Goal: Task Accomplishment & Management: Manage account settings

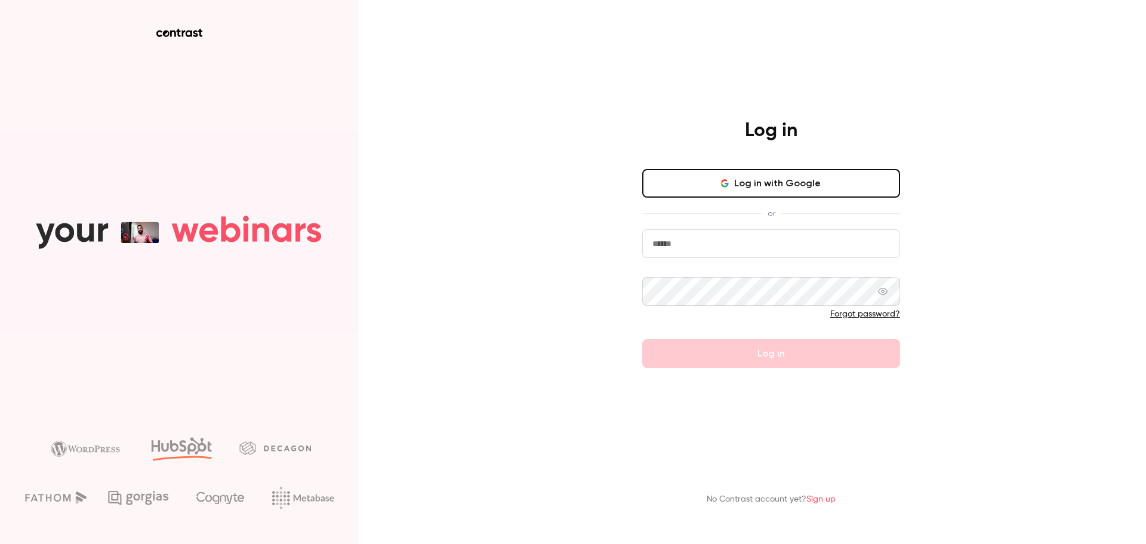
type input "**********"
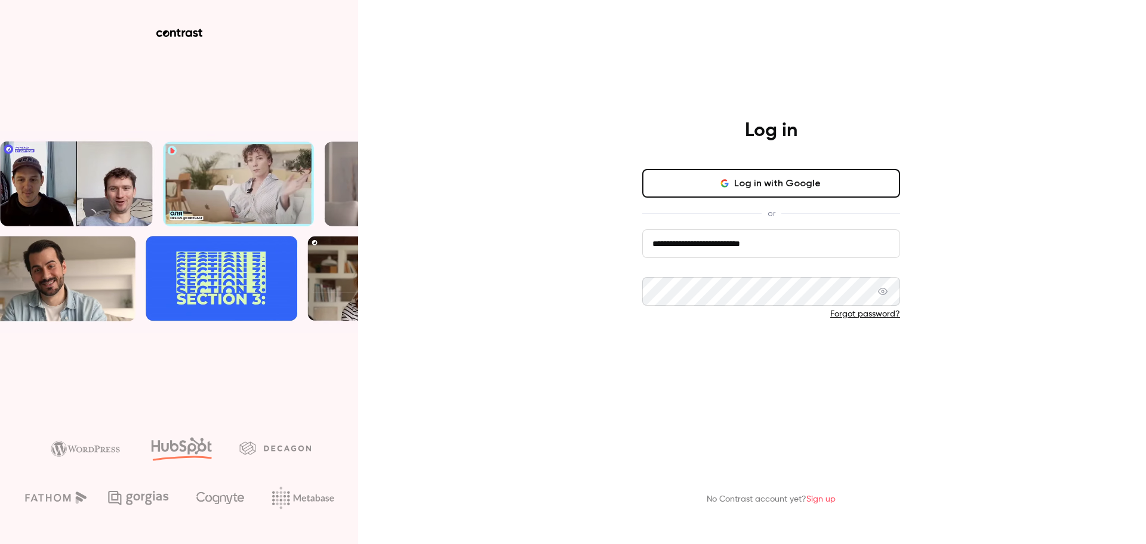
click at [784, 353] on button "Log in" at bounding box center [771, 353] width 258 height 29
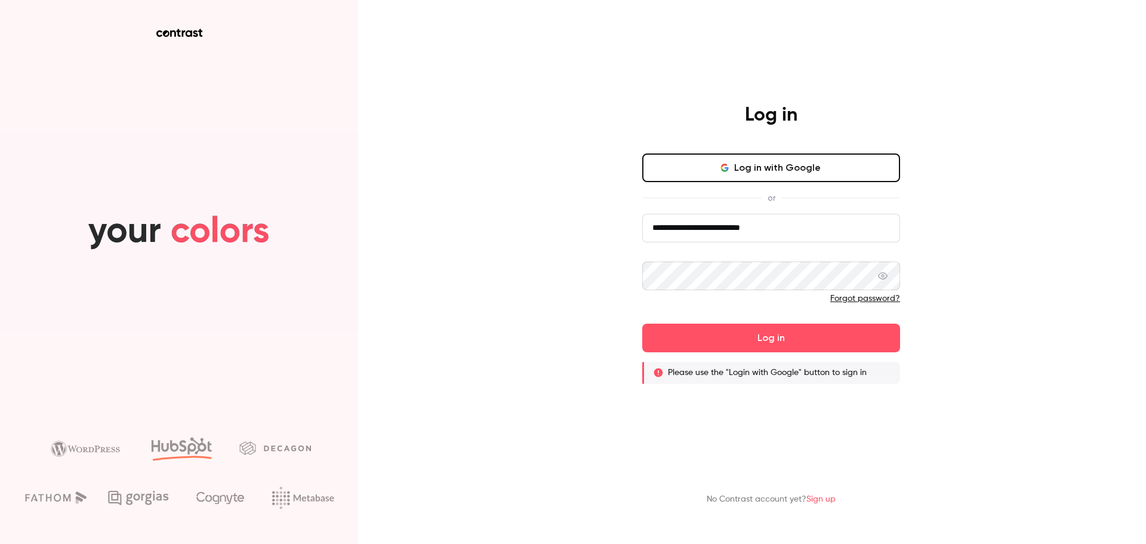
click at [805, 172] on button "Log in with Google" at bounding box center [771, 167] width 258 height 29
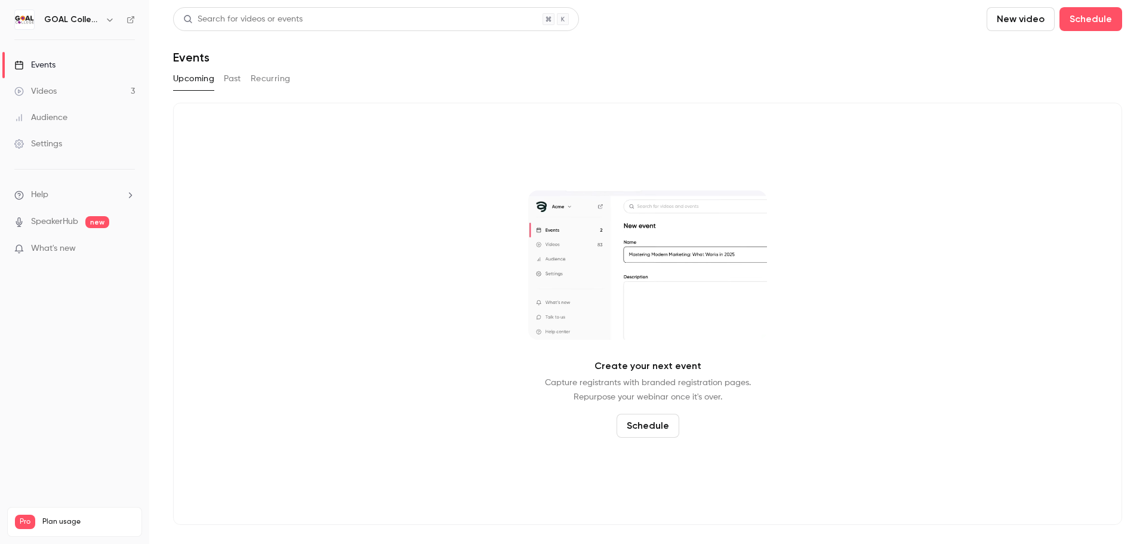
click at [48, 94] on div "Videos" at bounding box center [35, 91] width 42 height 12
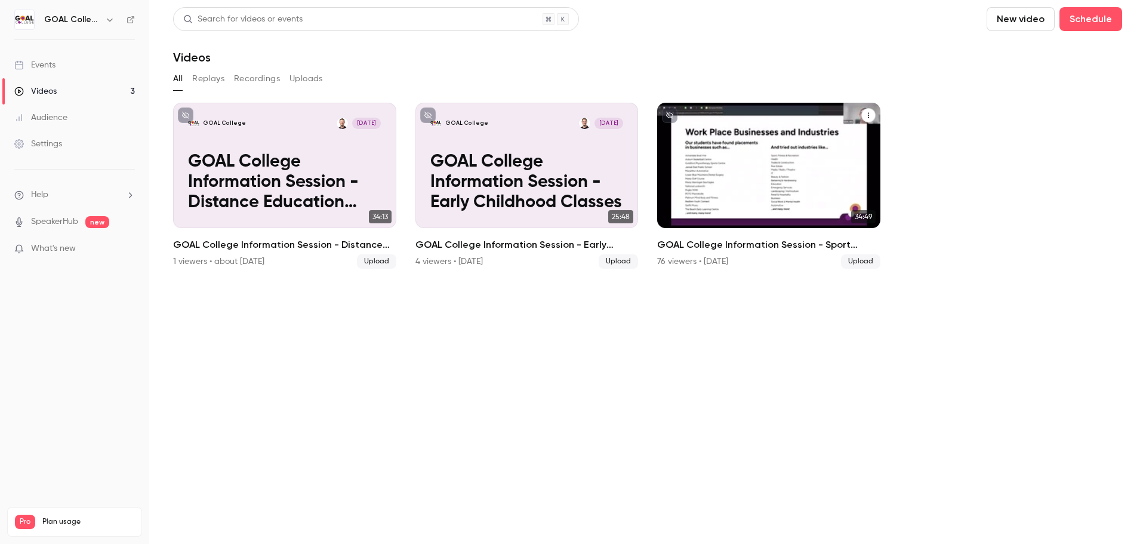
click at [719, 190] on p "GOAL College Information Session - Sport Classes" at bounding box center [768, 182] width 193 height 61
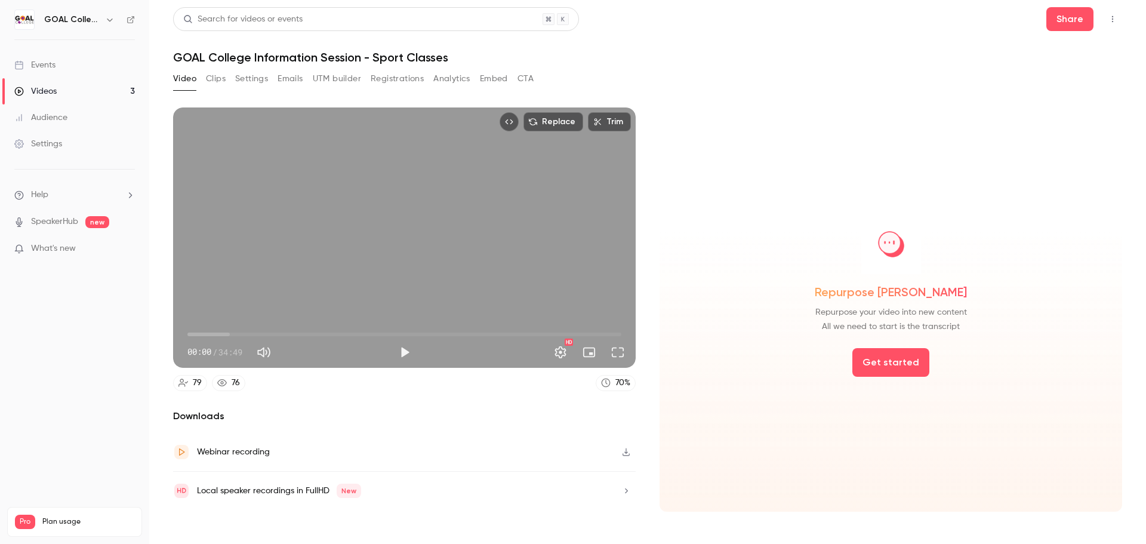
click at [419, 76] on button "Registrations" at bounding box center [397, 78] width 53 height 19
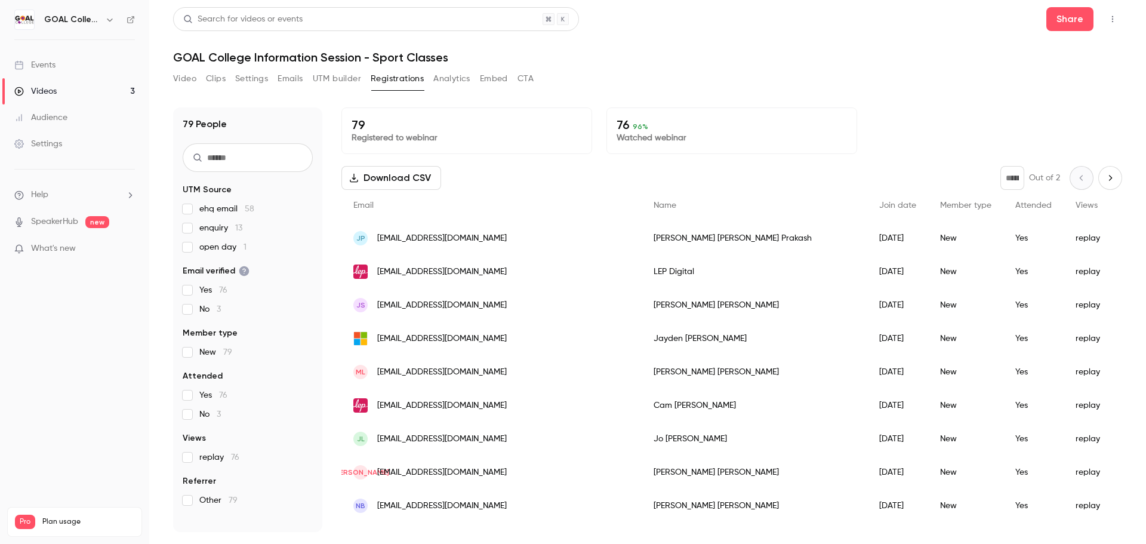
click at [253, 165] on input "text" at bounding box center [248, 157] width 130 height 29
paste input "**********"
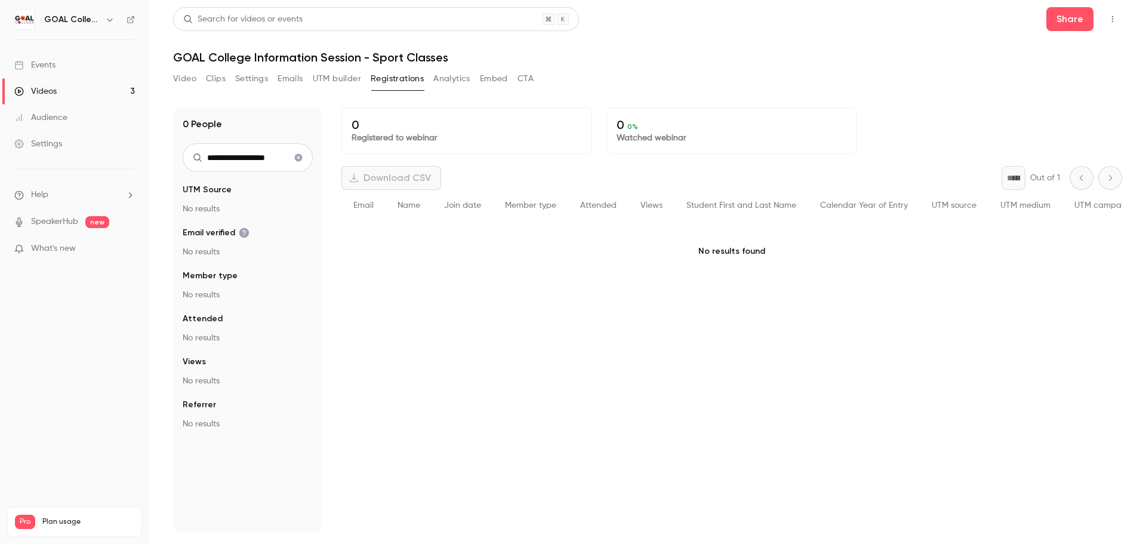
type input "**********"
click at [297, 158] on icon "Clear search" at bounding box center [299, 158] width 8 height 8
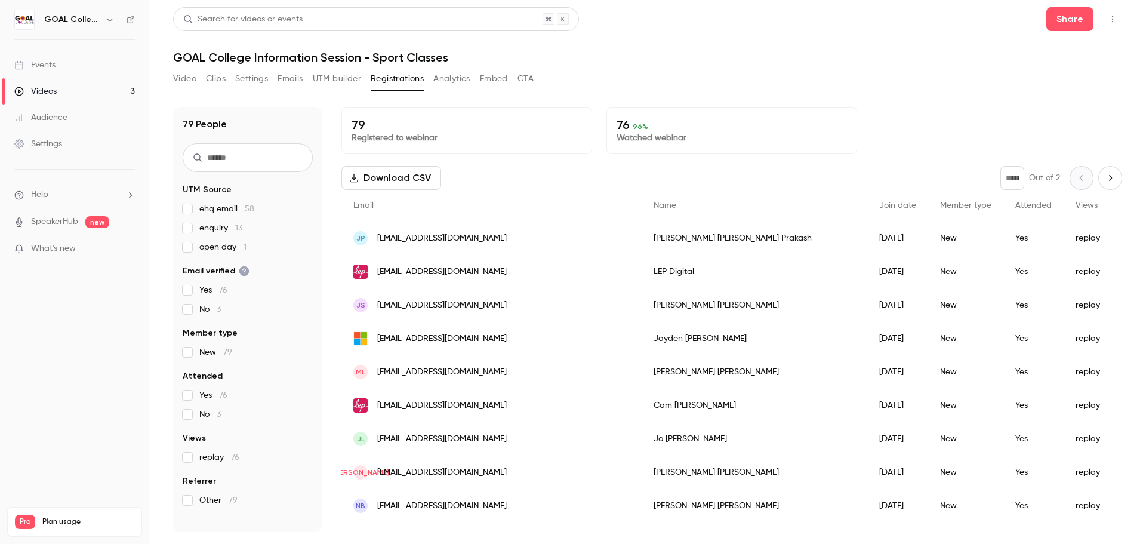
click at [237, 159] on input "text" at bounding box center [248, 157] width 130 height 29
paste input "**********"
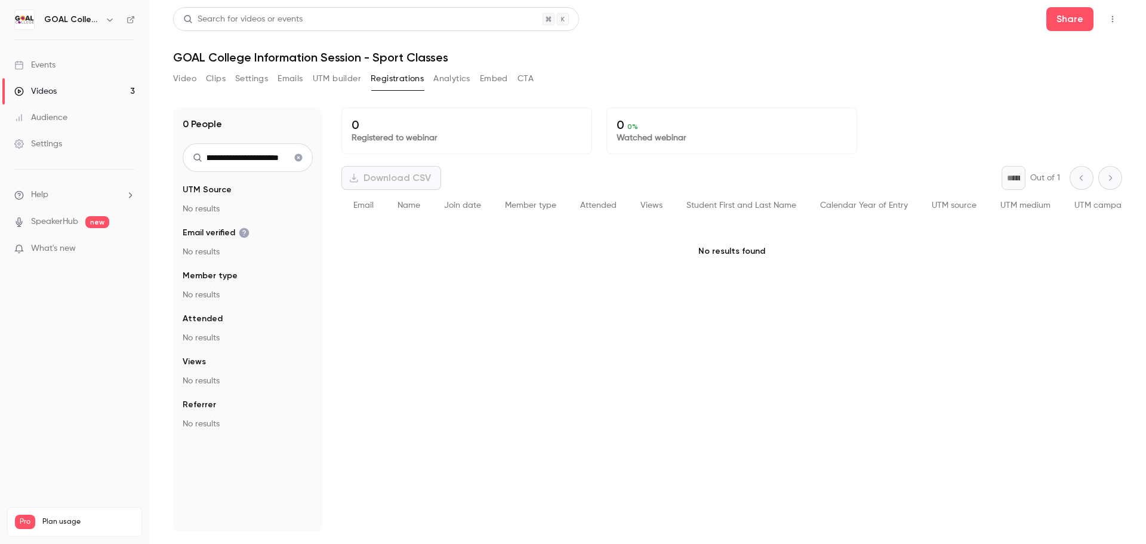
type input "**********"
click at [295, 159] on icon "Clear search" at bounding box center [299, 157] width 10 height 8
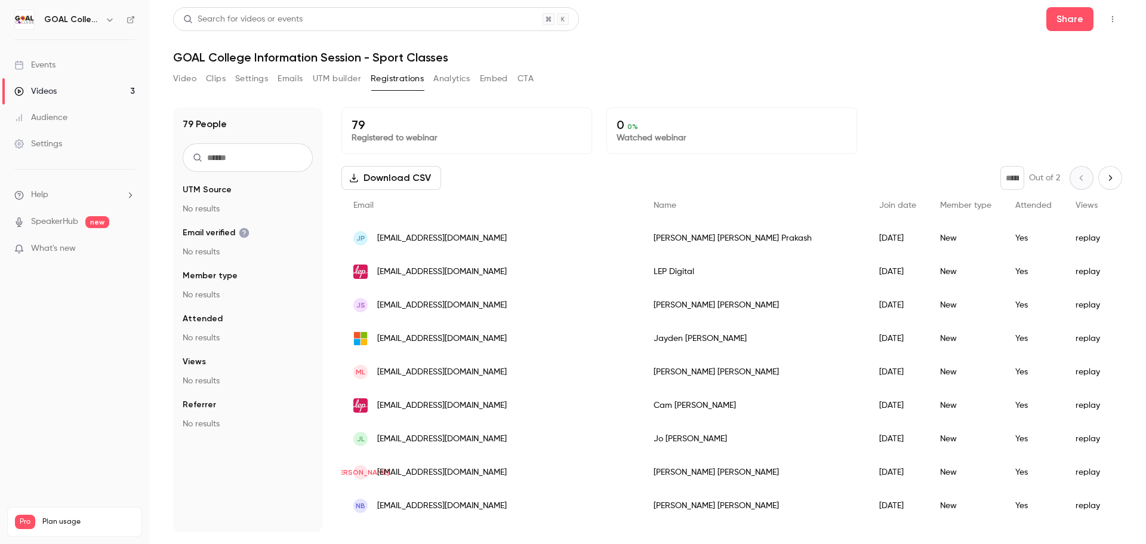
scroll to position [0, 0]
click at [239, 157] on input "text" at bounding box center [248, 157] width 130 height 29
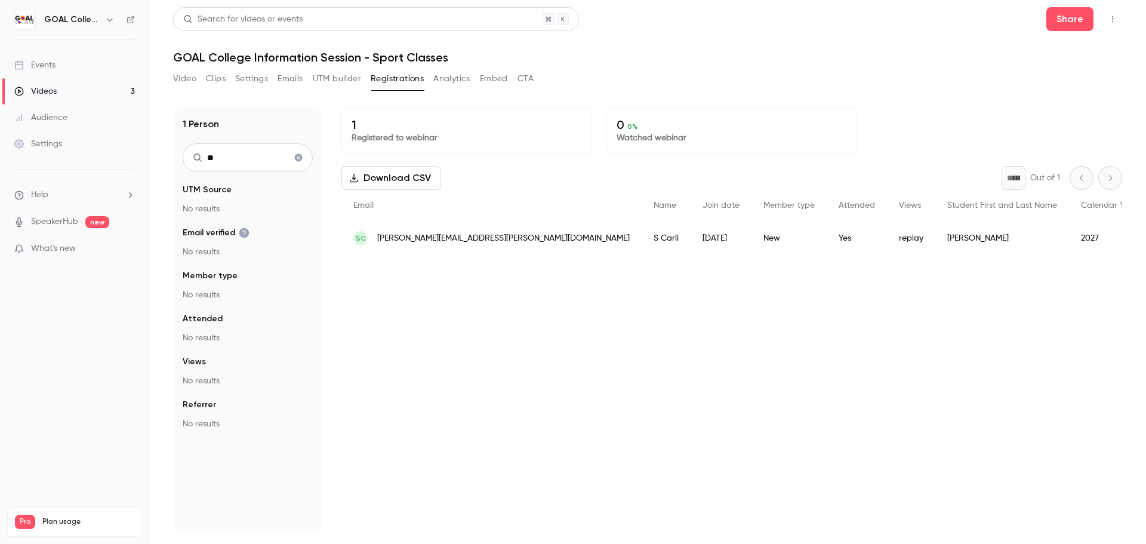
type input "*"
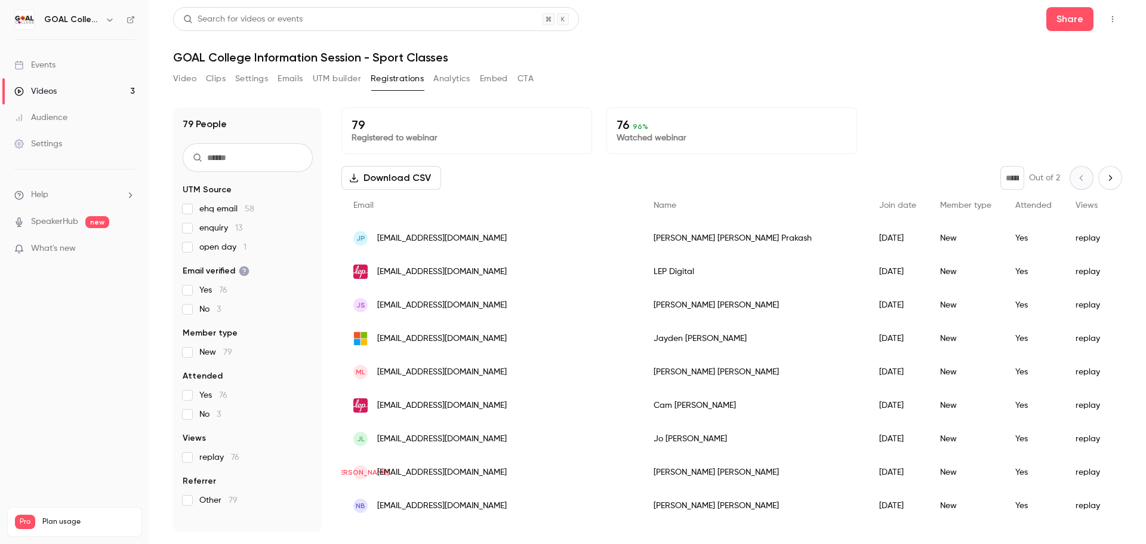
click at [223, 158] on input "text" at bounding box center [248, 157] width 130 height 29
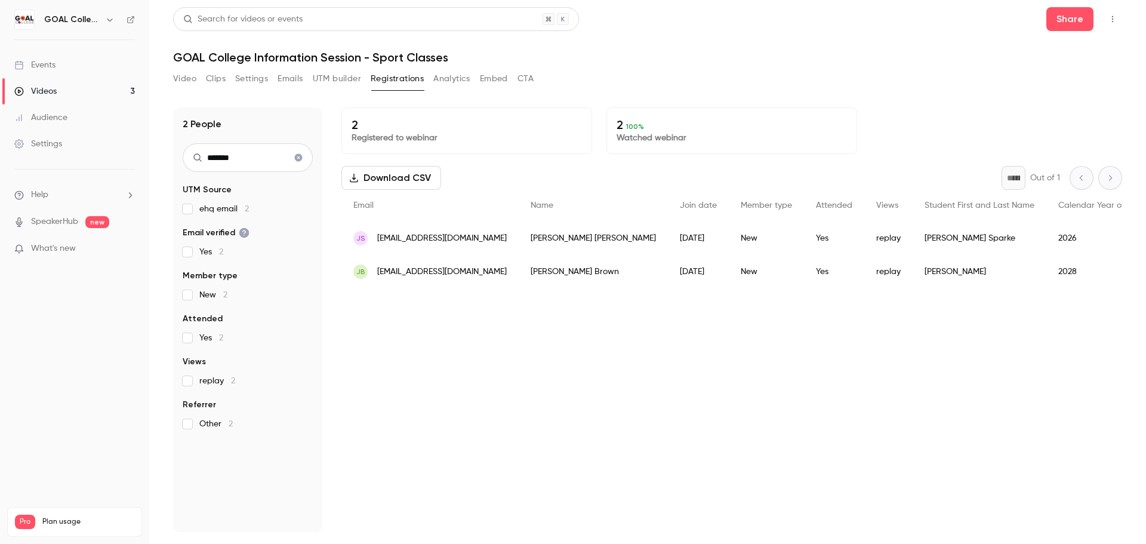
type input "*******"
click at [297, 160] on icon "Clear search" at bounding box center [299, 158] width 8 height 8
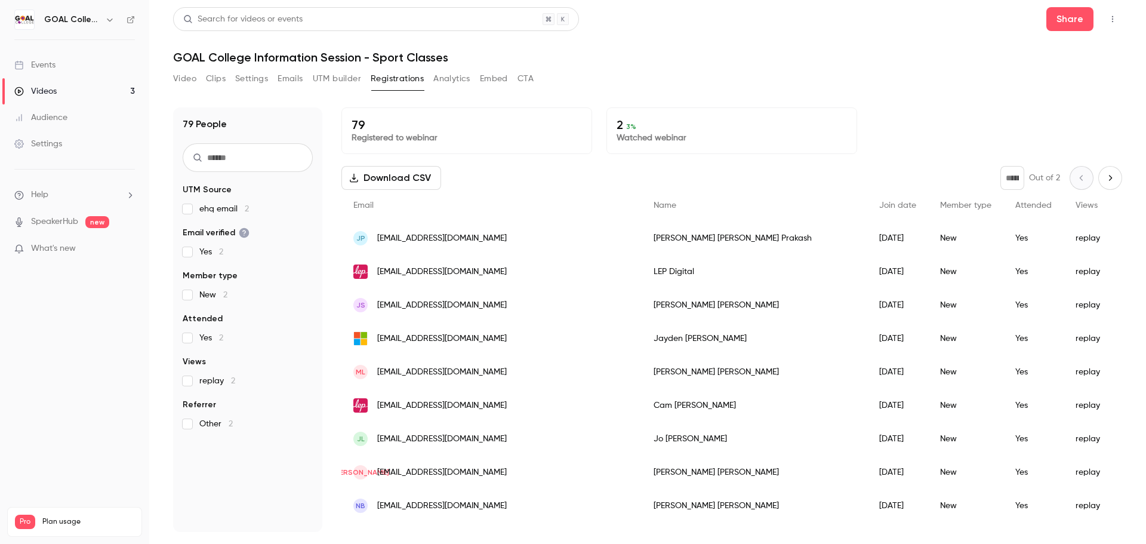
click at [256, 157] on input "text" at bounding box center [248, 157] width 130 height 29
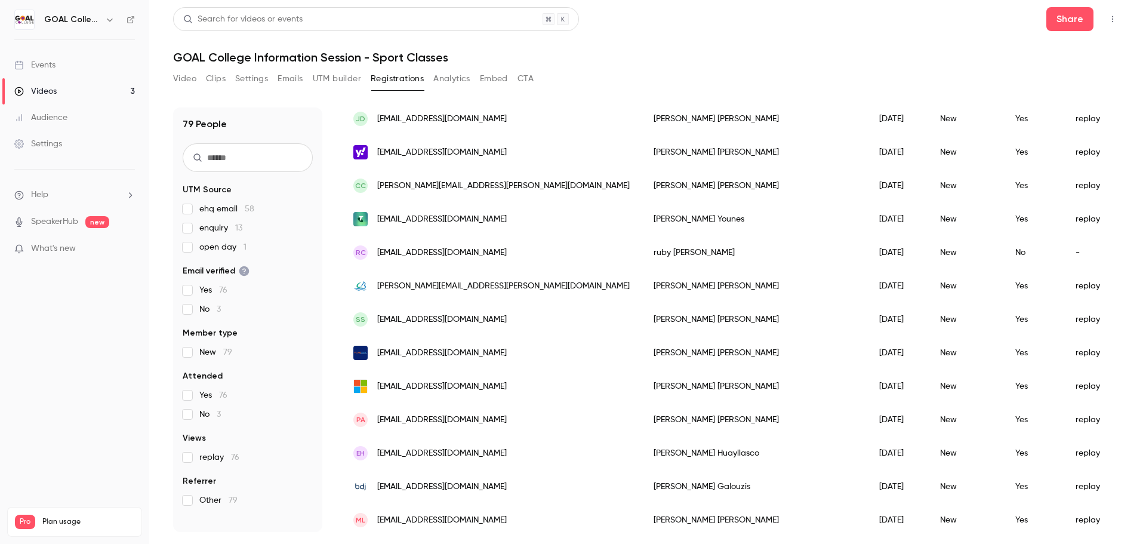
scroll to position [1014, 0]
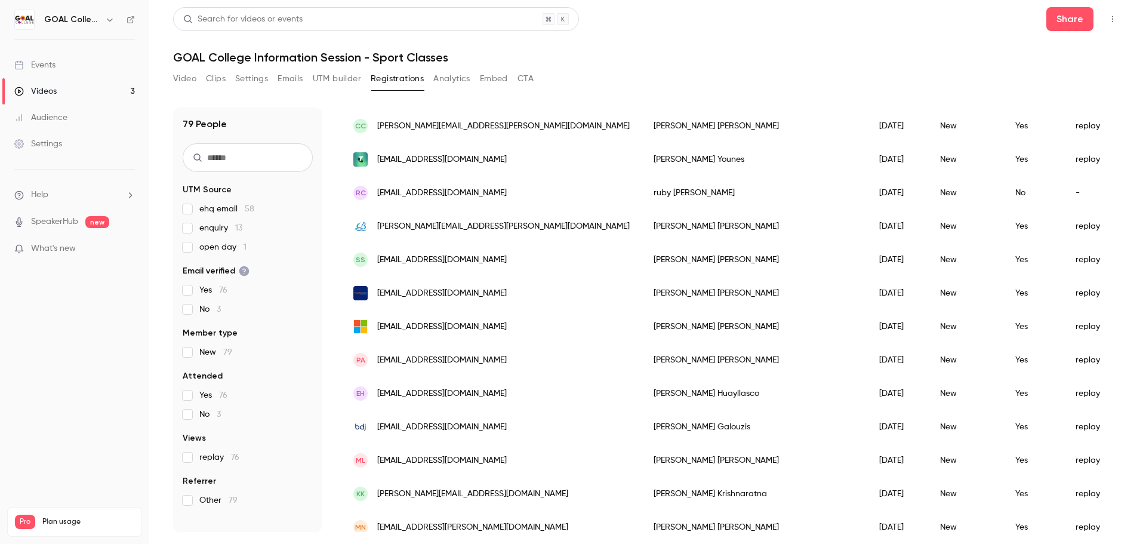
click at [69, 90] on link "Videos 3" at bounding box center [74, 91] width 149 height 26
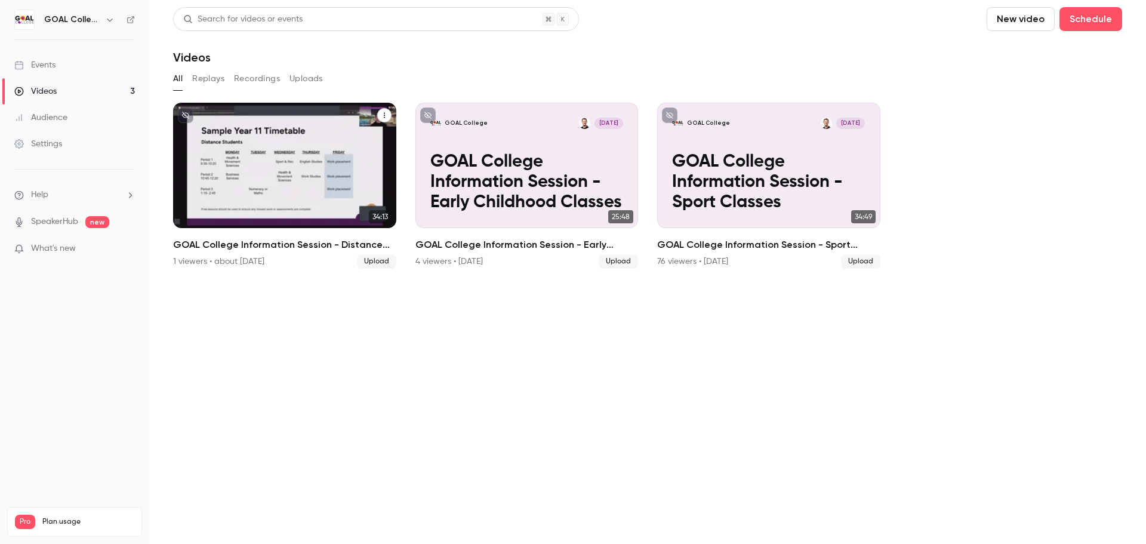
click at [326, 183] on p "GOAL College Information Session - Distance Education Classes" at bounding box center [284, 182] width 193 height 61
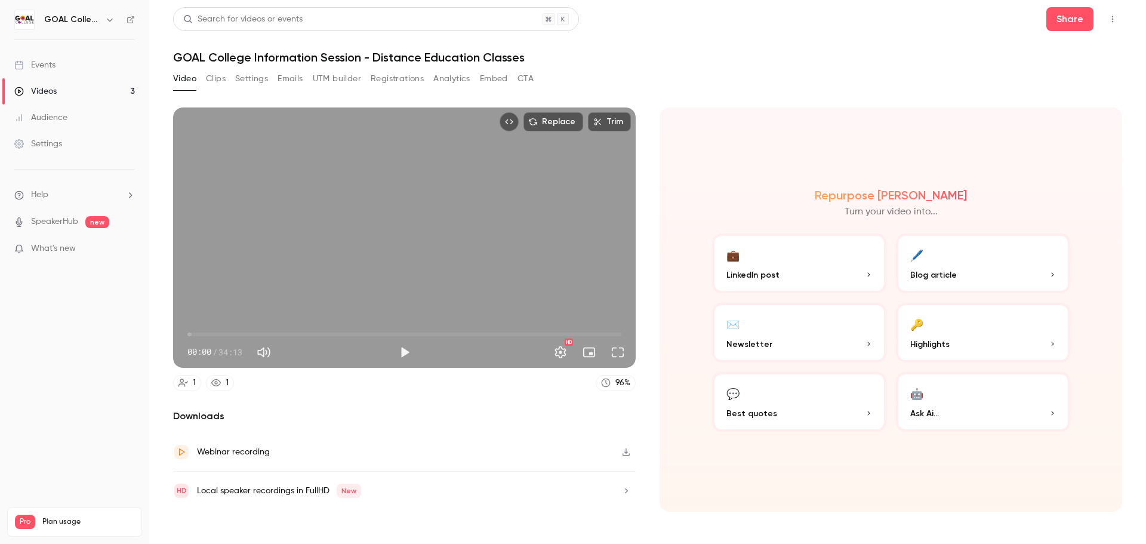
click at [405, 78] on button "Registrations" at bounding box center [397, 78] width 53 height 19
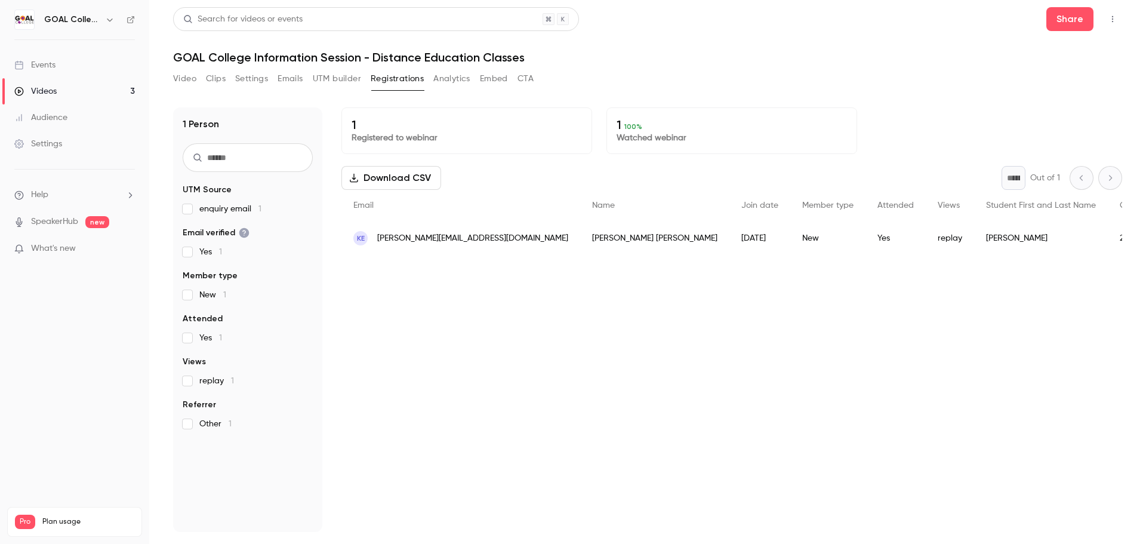
click at [48, 85] on link "Videos 3" at bounding box center [74, 91] width 149 height 26
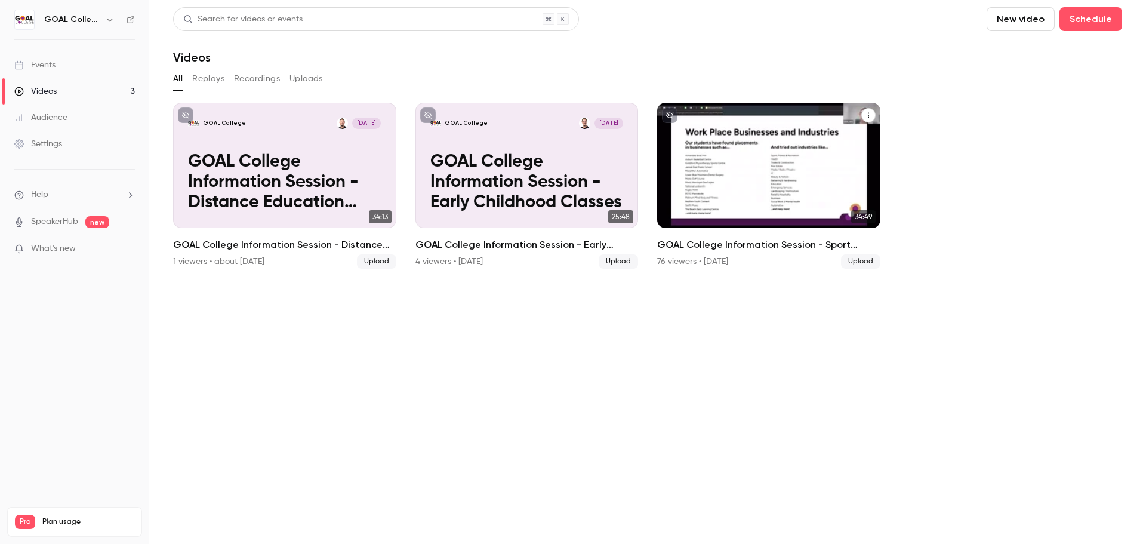
click at [715, 154] on p "GOAL College Information Session - Sport Classes" at bounding box center [768, 182] width 193 height 61
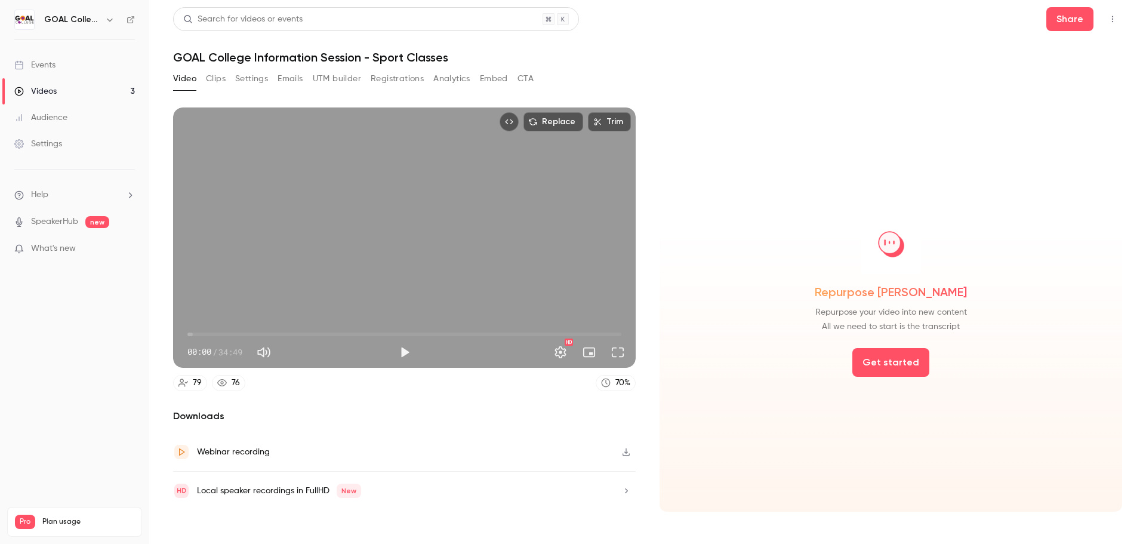
click at [411, 79] on button "Registrations" at bounding box center [397, 78] width 53 height 19
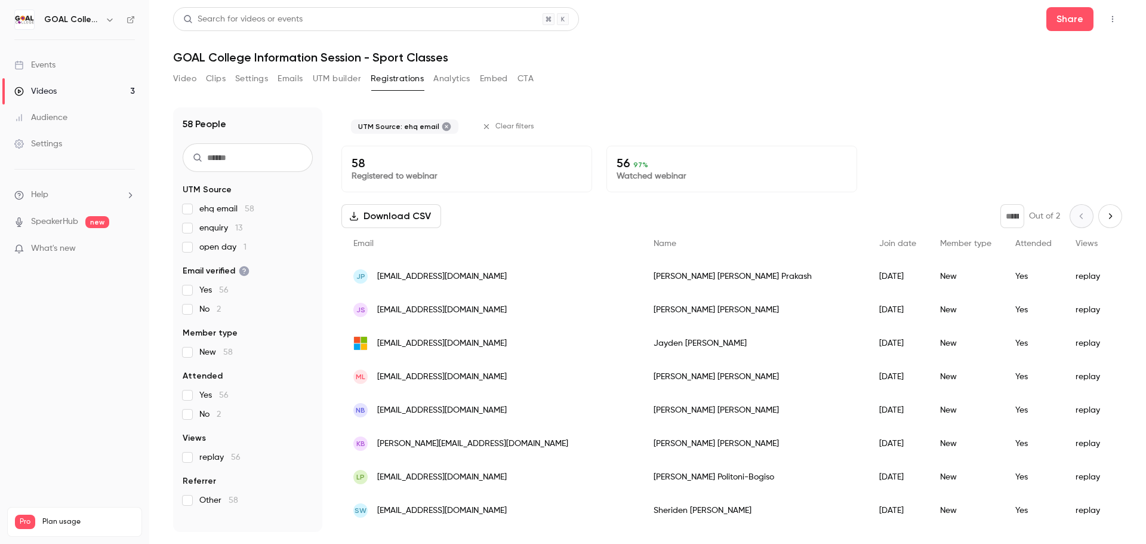
click at [653, 240] on span "Name" at bounding box center [664, 243] width 23 height 8
click at [476, 279] on span "jacintaeshaprakash@gmail.com" at bounding box center [441, 276] width 129 height 13
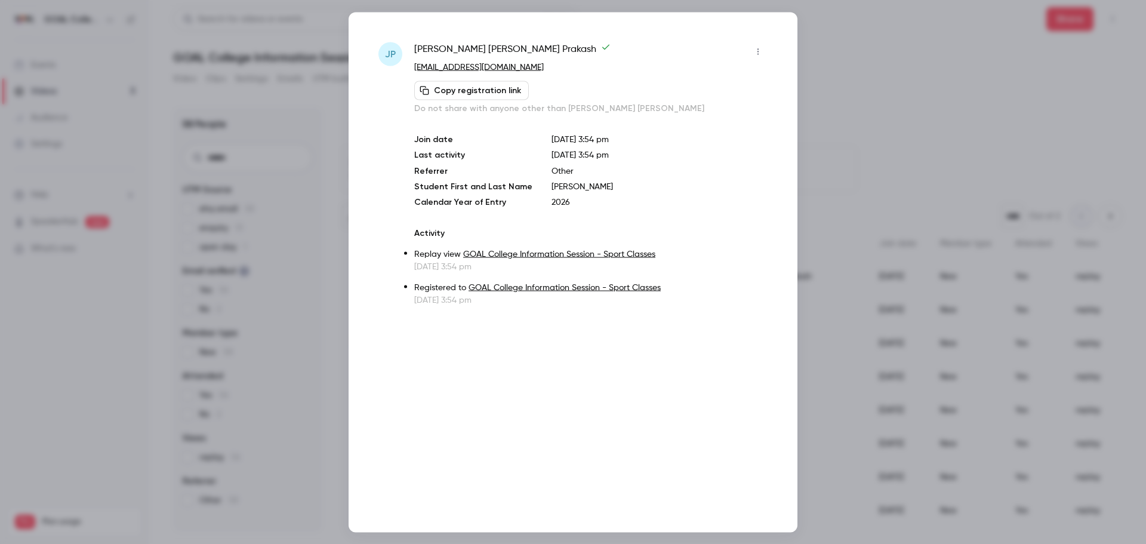
click at [915, 118] on div at bounding box center [573, 272] width 1146 height 544
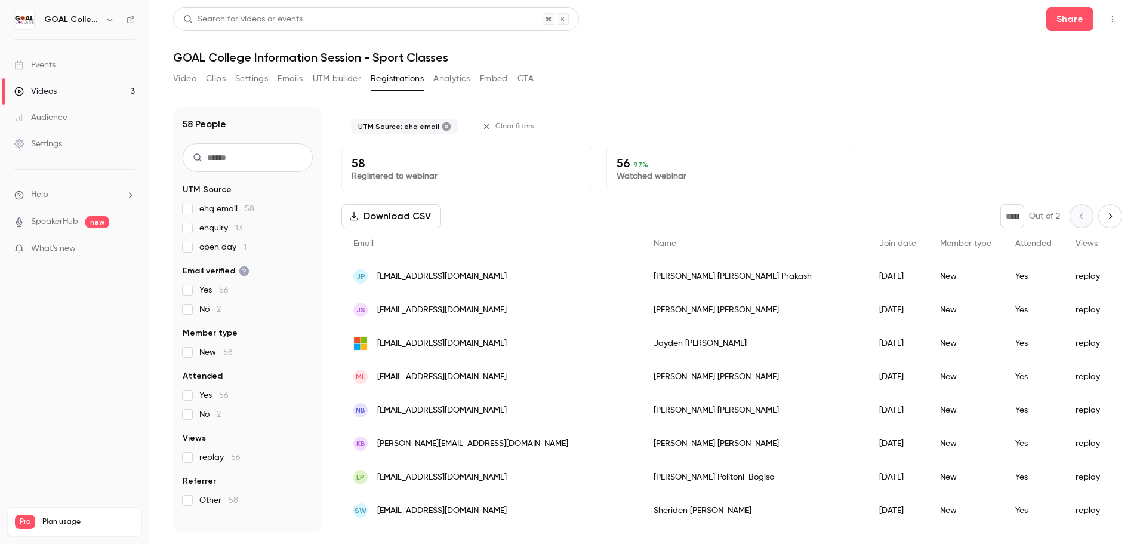
click at [253, 158] on input "text" at bounding box center [248, 157] width 130 height 29
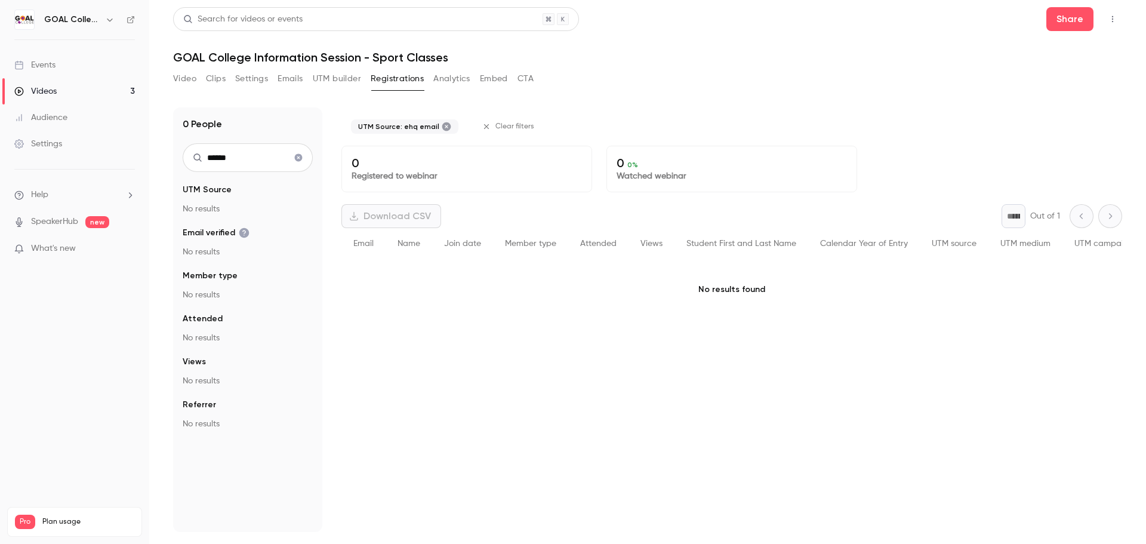
click at [442, 125] on icon at bounding box center [446, 126] width 9 height 9
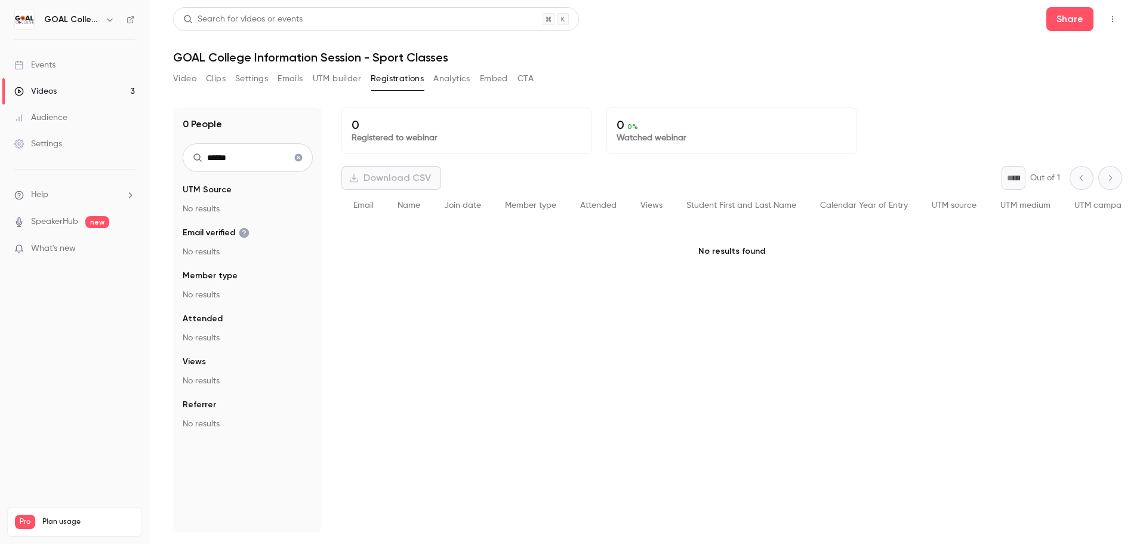
click at [266, 160] on input "******" at bounding box center [248, 157] width 130 height 29
type input "******"
drag, startPoint x: 256, startPoint y: 161, endPoint x: 62, endPoint y: 154, distance: 194.0
click at [62, 154] on div "GOAL College Events Videos 3 Audience Settings Help SpeakerHub new What's new P…" at bounding box center [573, 272] width 1146 height 544
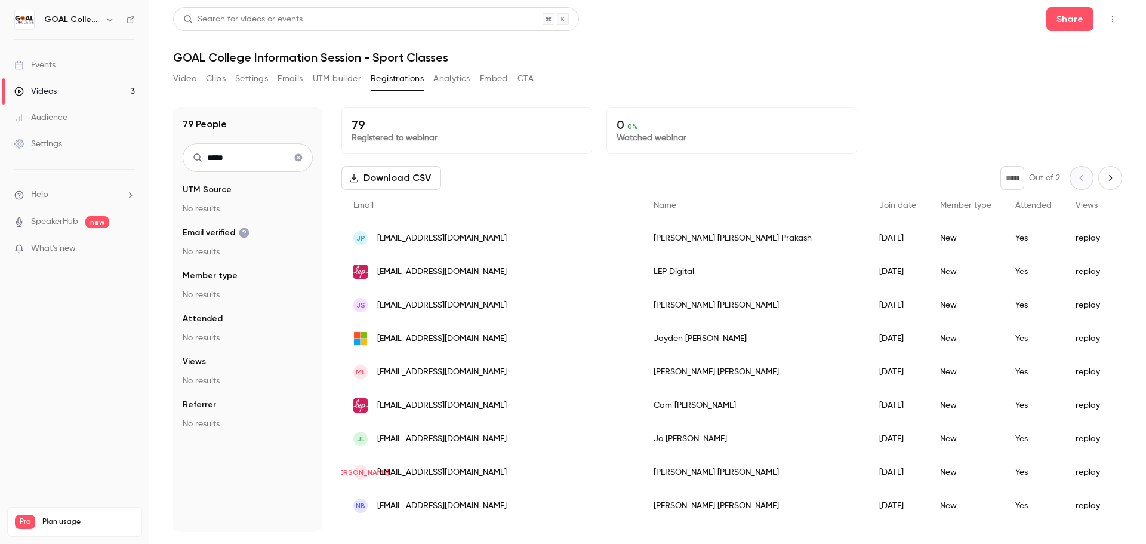
type input "*****"
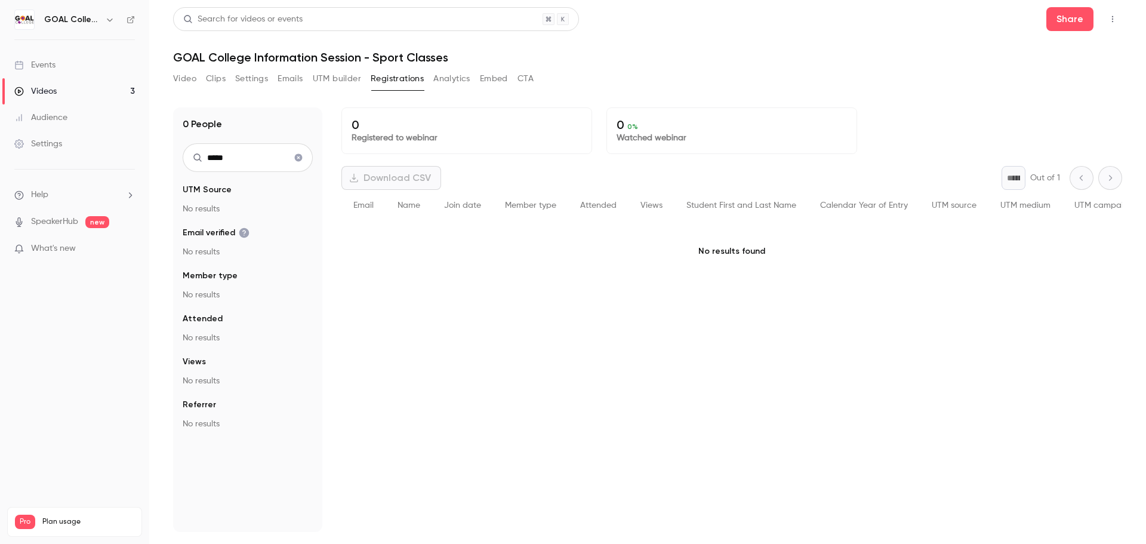
click at [381, 80] on button "Registrations" at bounding box center [397, 78] width 53 height 19
click at [298, 162] on button "Clear search" at bounding box center [298, 157] width 19 height 19
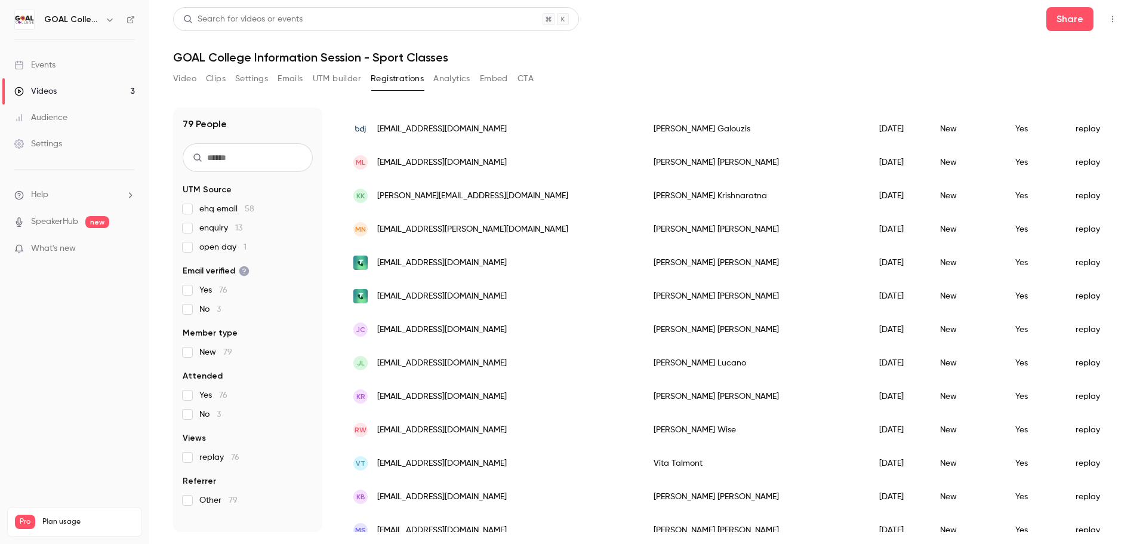
scroll to position [1369, 0]
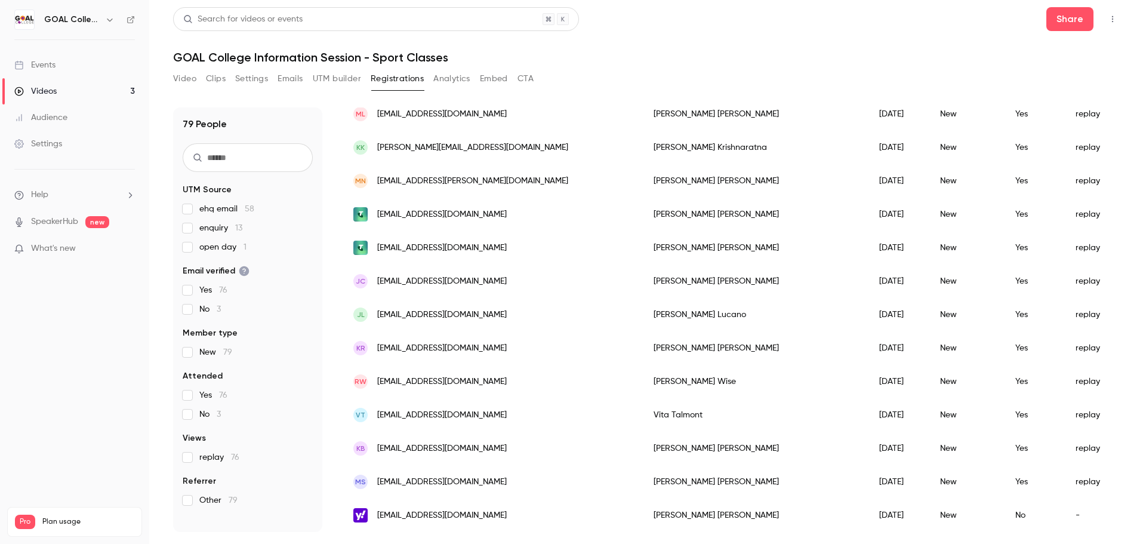
click at [60, 115] on div "Audience" at bounding box center [40, 118] width 53 height 12
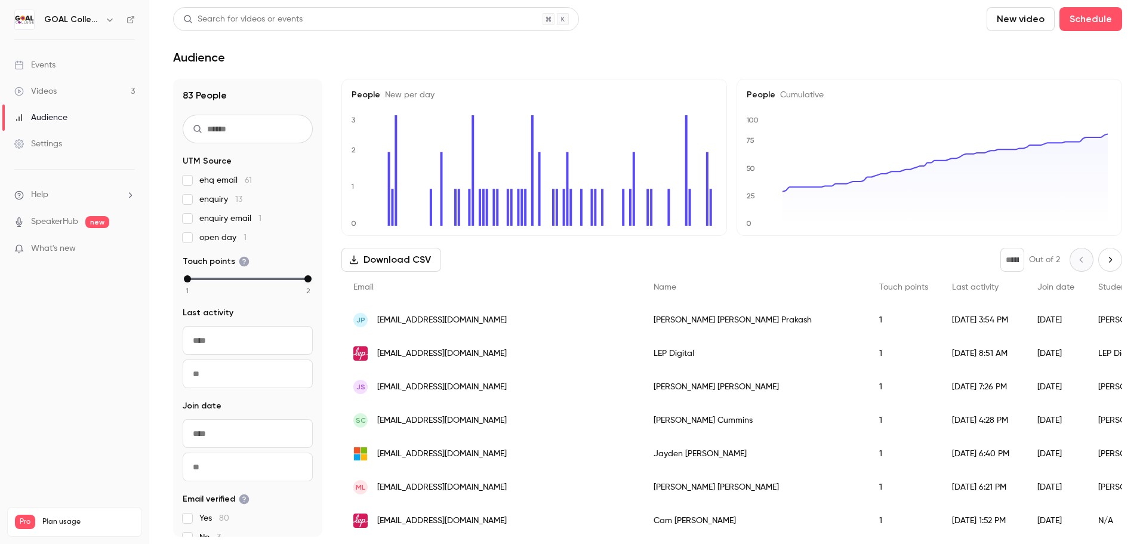
click at [261, 131] on input "text" at bounding box center [248, 129] width 130 height 29
type input "***"
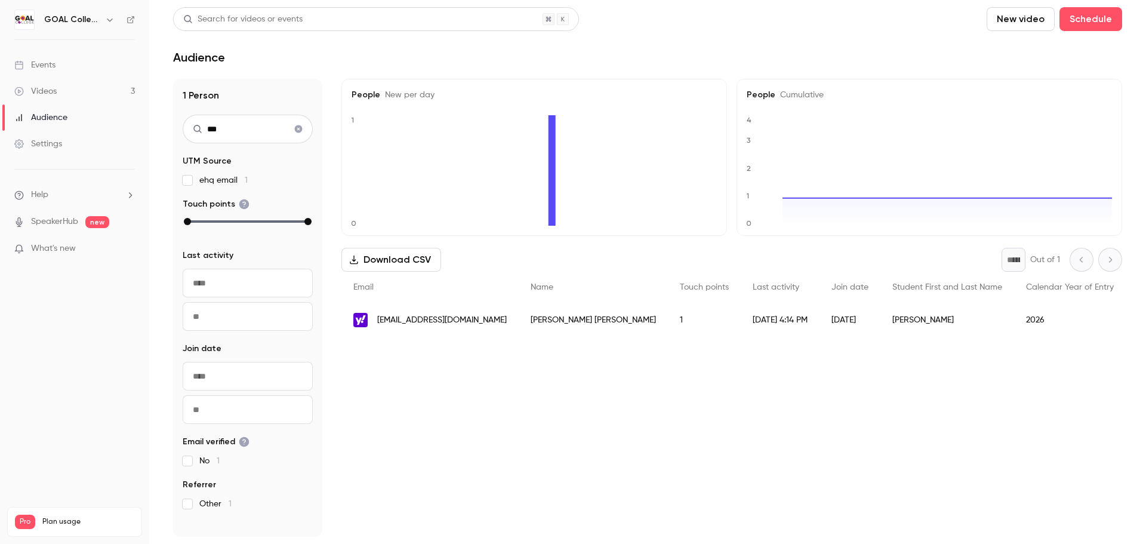
click at [408, 314] on span "angelajcoe@yahoo.com.au" at bounding box center [441, 320] width 129 height 13
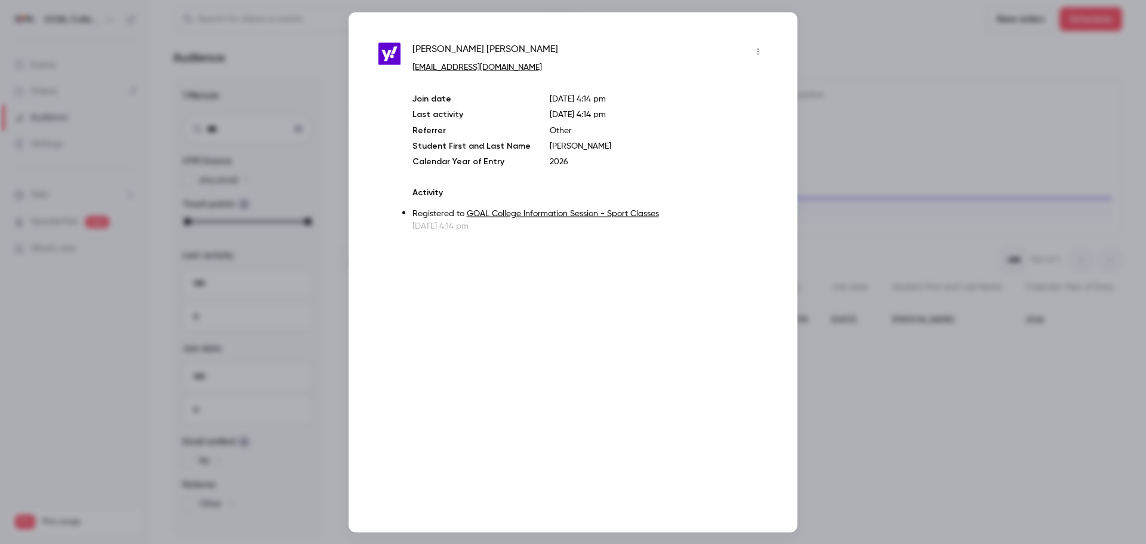
click at [918, 100] on div at bounding box center [573, 272] width 1146 height 544
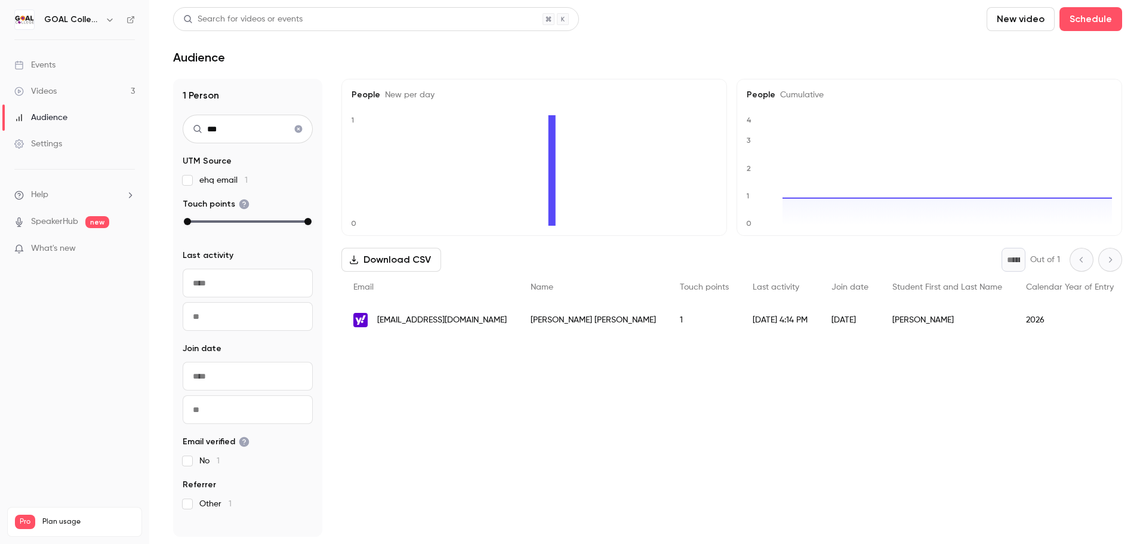
click at [301, 132] on icon "Clear search" at bounding box center [299, 129] width 10 height 8
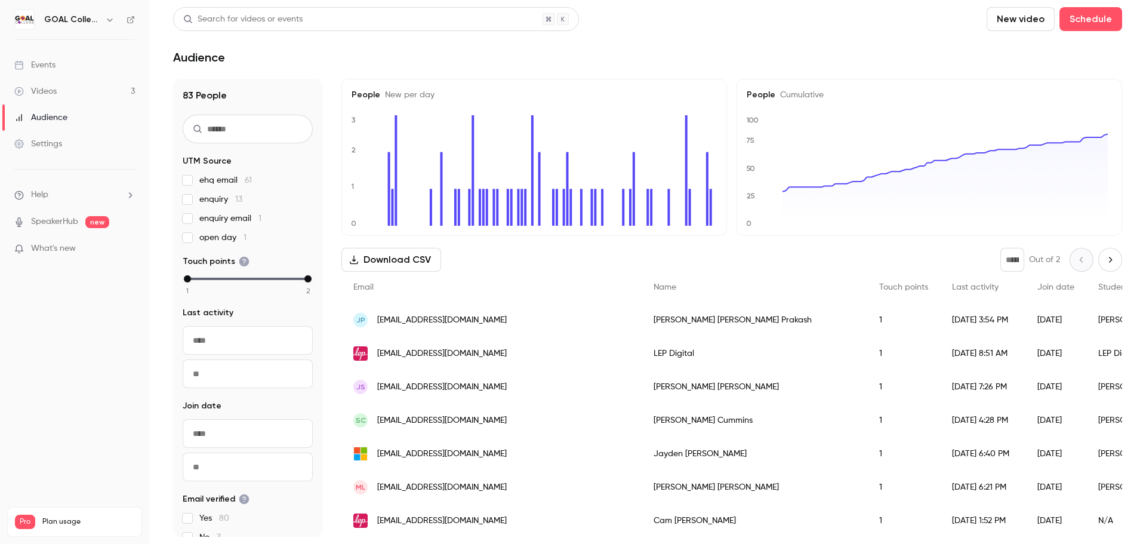
click at [419, 326] on span "jacintaeshaprakash@gmail.com" at bounding box center [441, 320] width 129 height 13
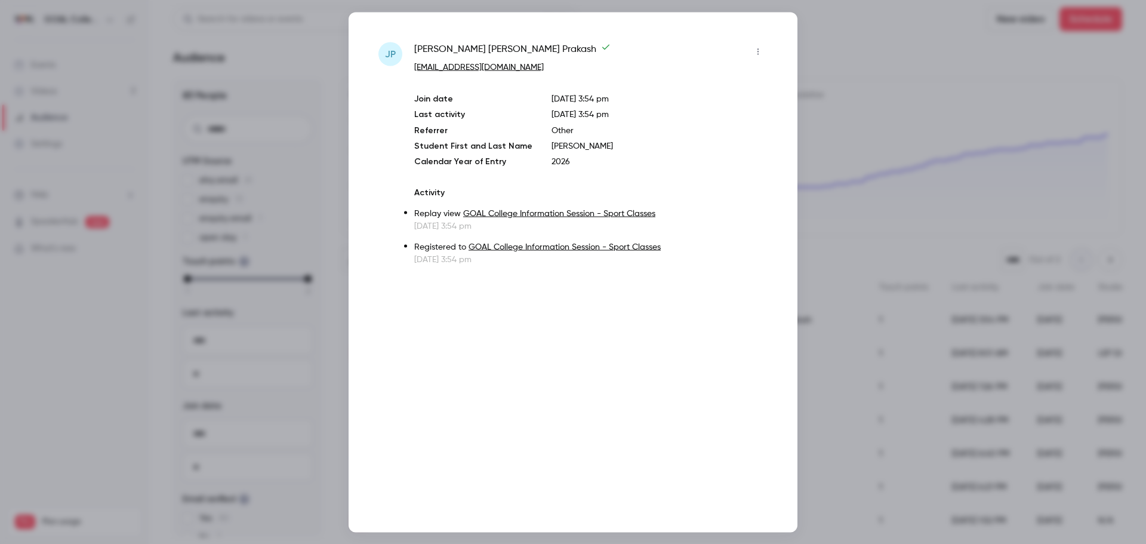
click at [839, 41] on div at bounding box center [573, 272] width 1146 height 544
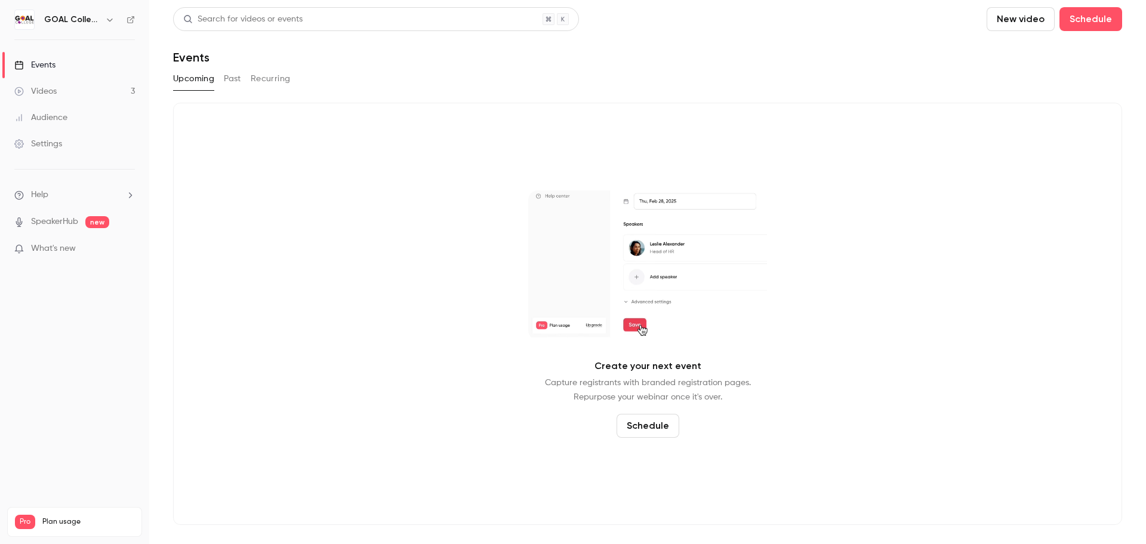
click at [43, 93] on div "Videos" at bounding box center [35, 91] width 42 height 12
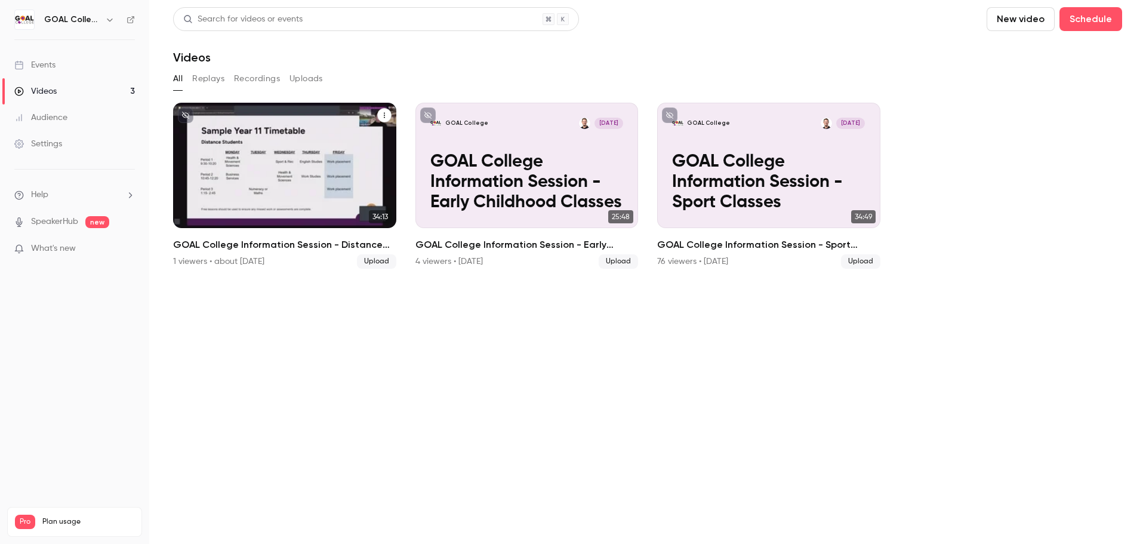
click at [385, 116] on icon "GOAL College Information Session - Distance Education Classes" at bounding box center [384, 115] width 7 height 7
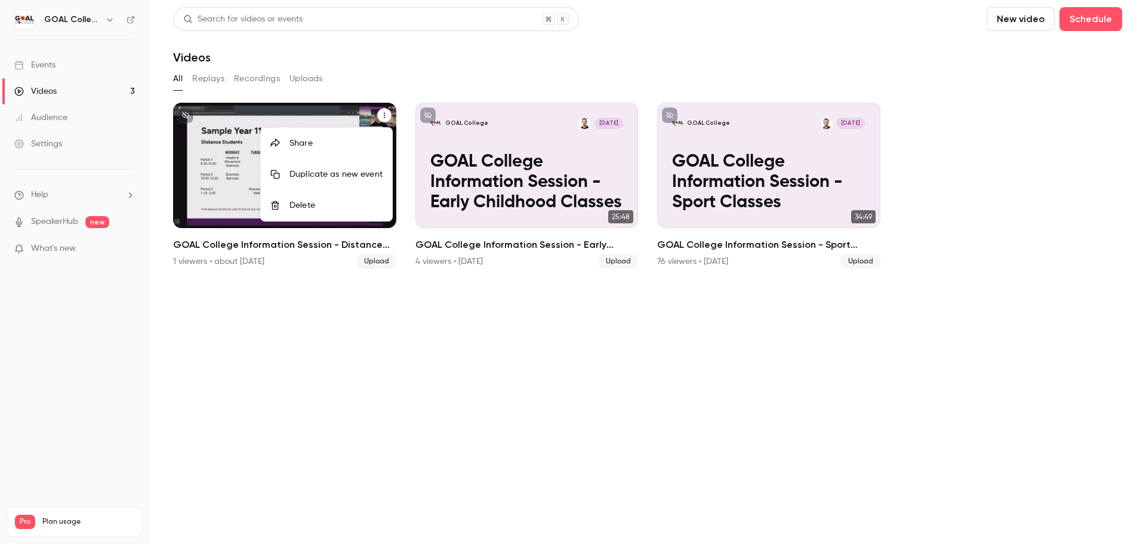
click at [234, 154] on div at bounding box center [573, 272] width 1146 height 544
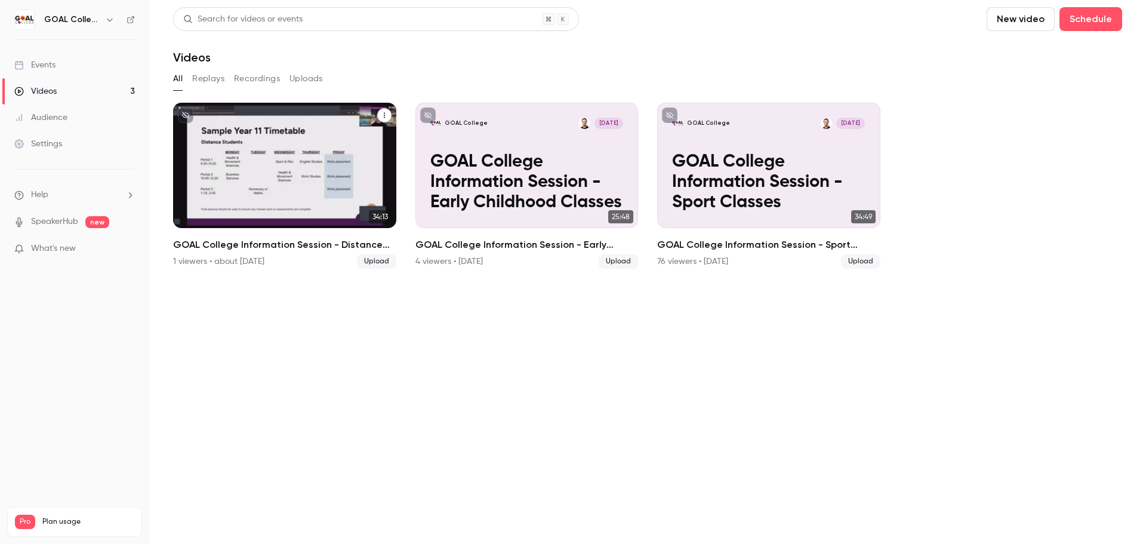
click at [375, 214] on span "34:13" at bounding box center [380, 216] width 23 height 13
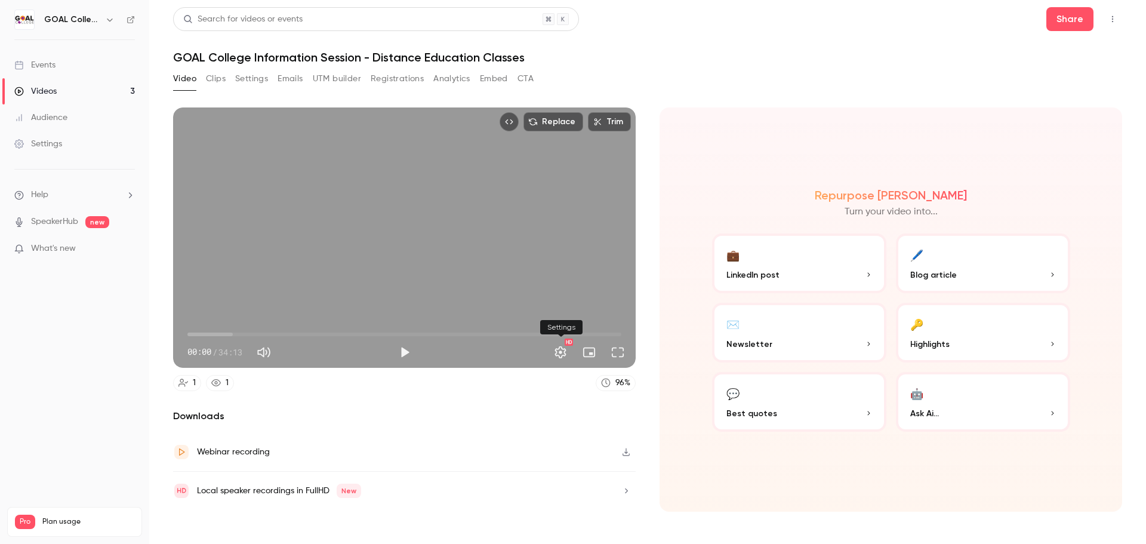
click at [563, 356] on button "Settings" at bounding box center [560, 352] width 24 height 24
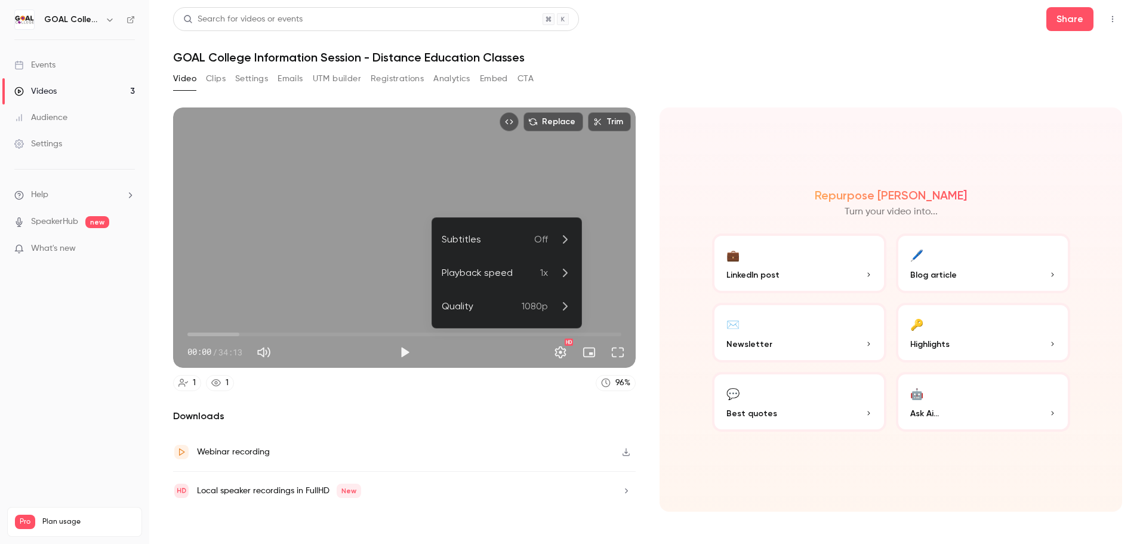
click at [563, 356] on div at bounding box center [573, 272] width 1146 height 544
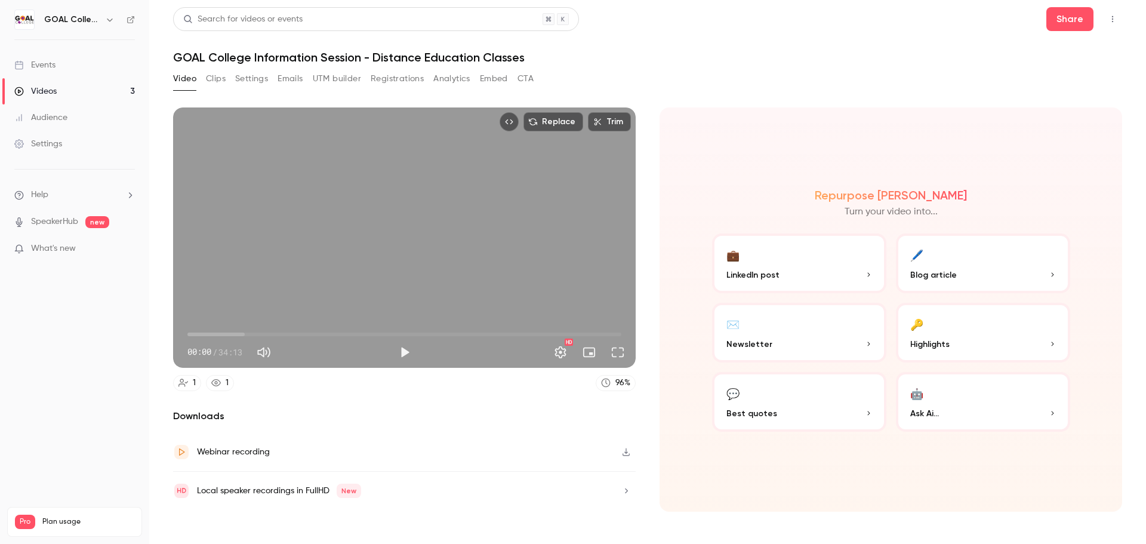
click at [251, 80] on button "Settings" at bounding box center [251, 78] width 33 height 19
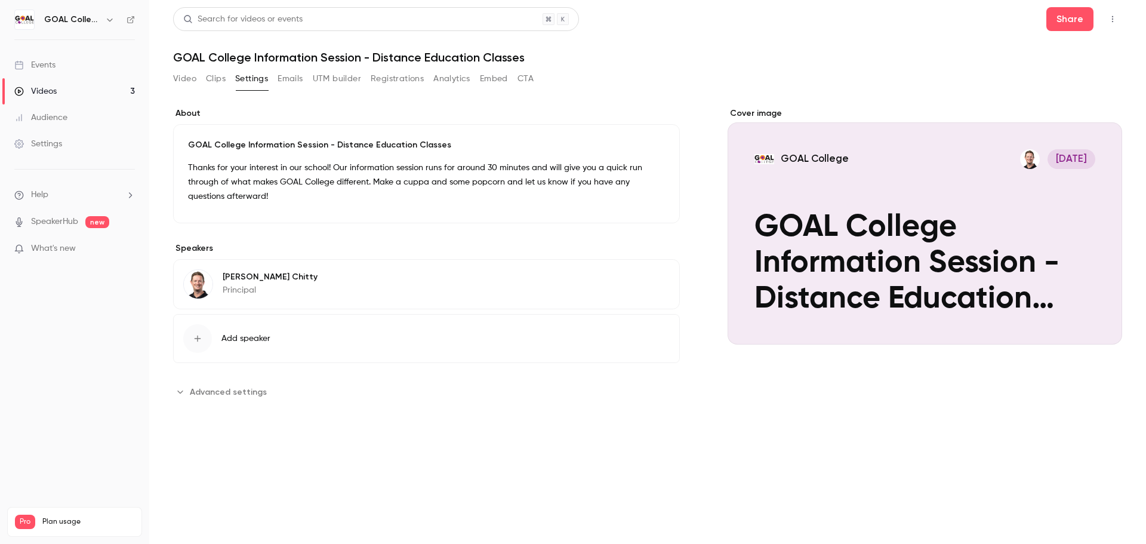
click at [295, 78] on button "Emails" at bounding box center [289, 78] width 25 height 19
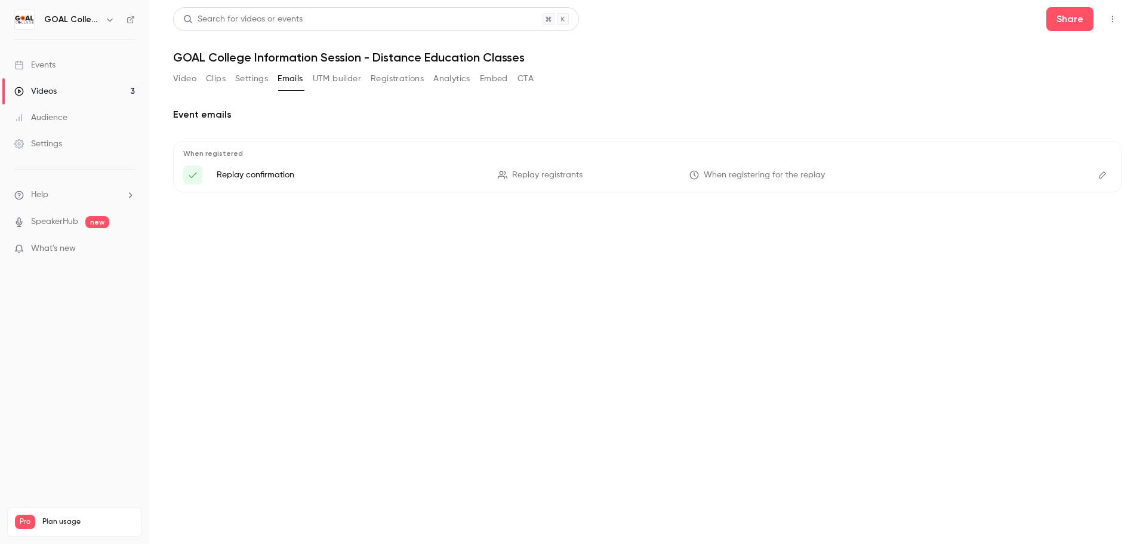
click at [186, 79] on button "Video" at bounding box center [184, 78] width 23 height 19
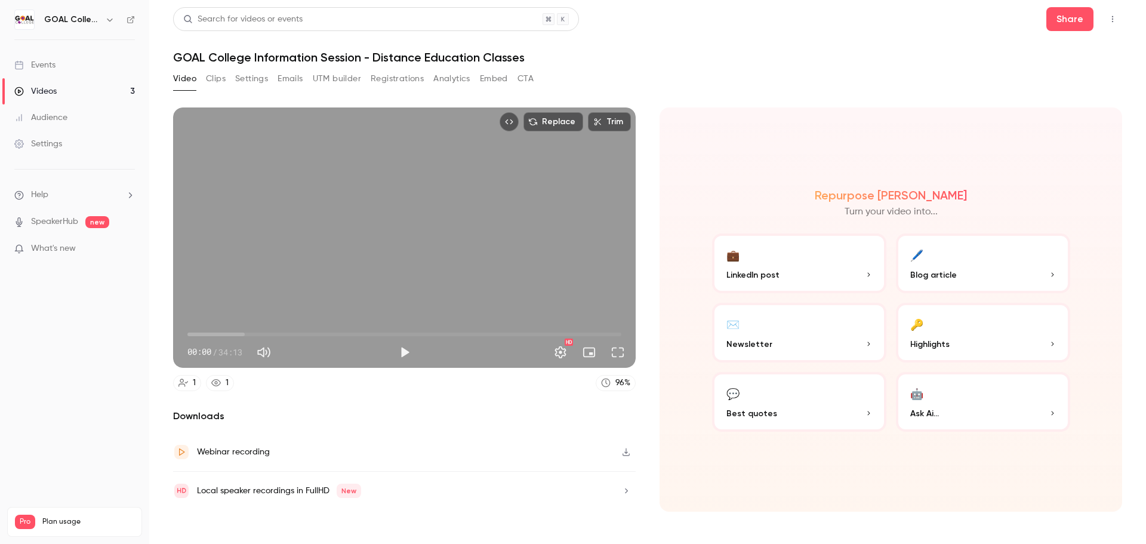
click at [100, 252] on p "What's new" at bounding box center [64, 248] width 101 height 13
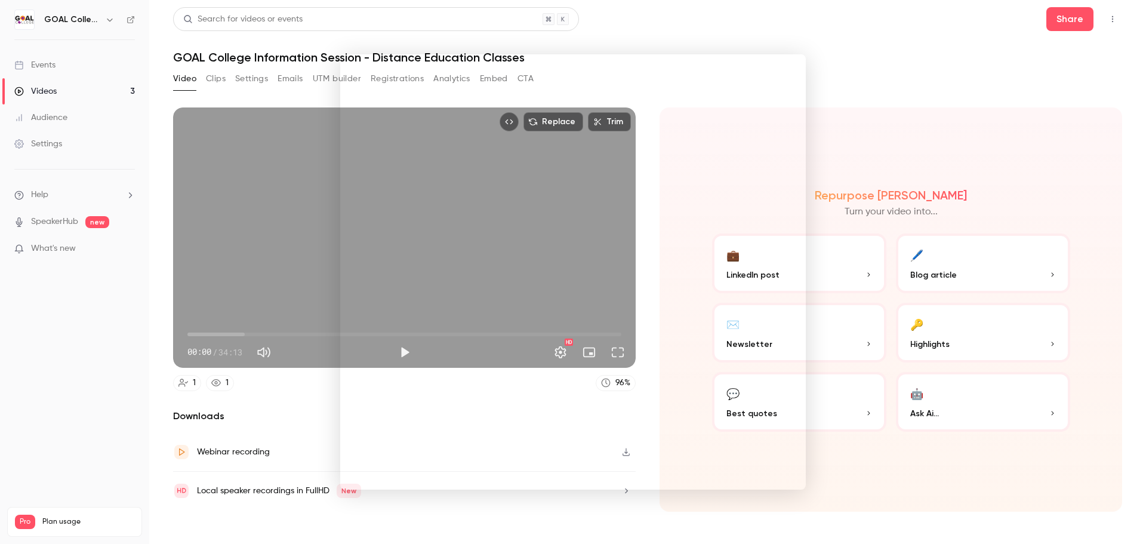
click at [979, 104] on div at bounding box center [573, 272] width 1146 height 544
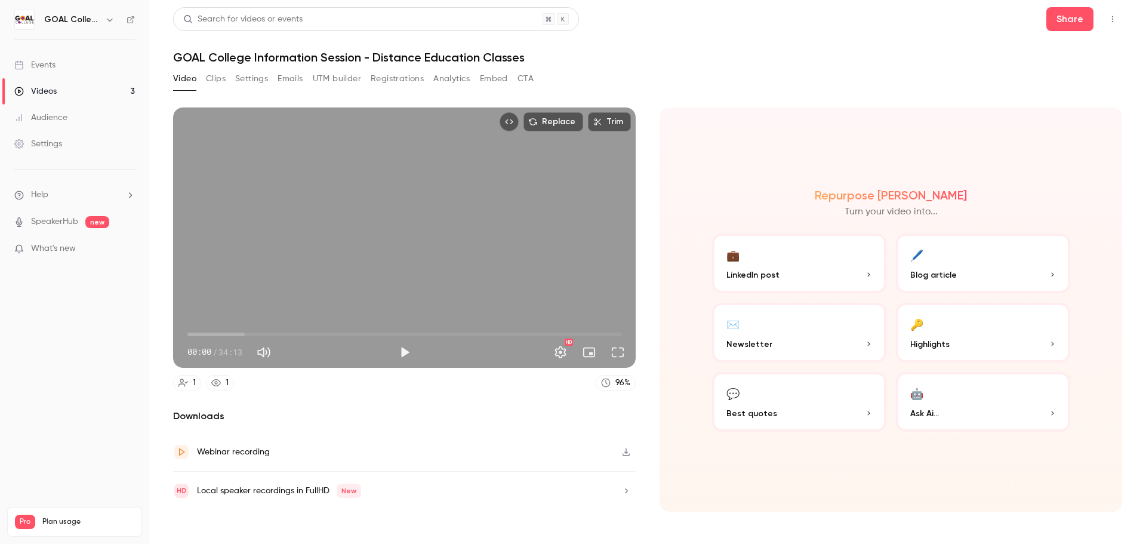
click at [71, 216] on link "SpeakerHub" at bounding box center [54, 221] width 47 height 13
